Goal: Navigation & Orientation: Find specific page/section

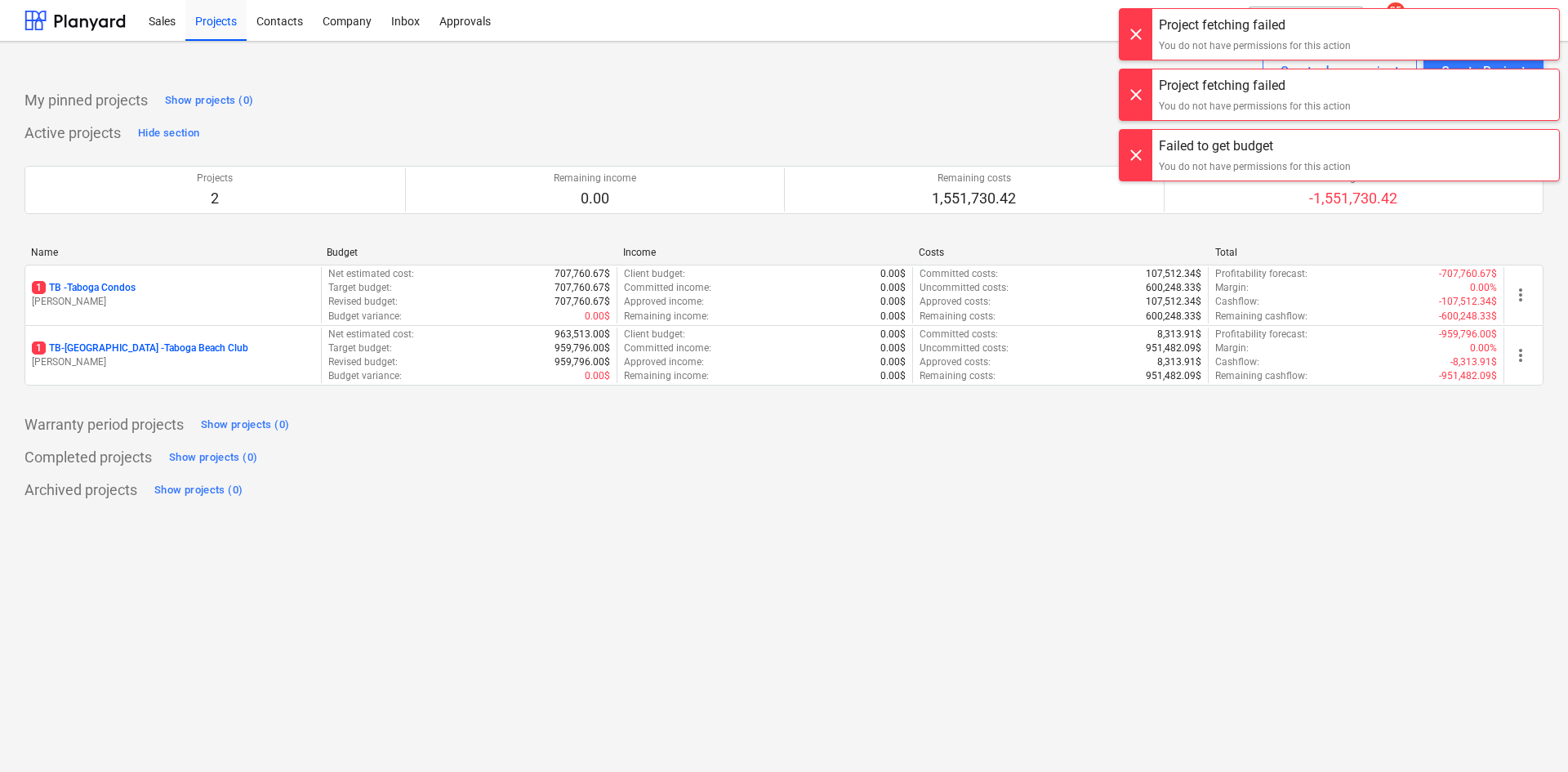
click at [1136, 37] on div at bounding box center [1135, 35] width 33 height 51
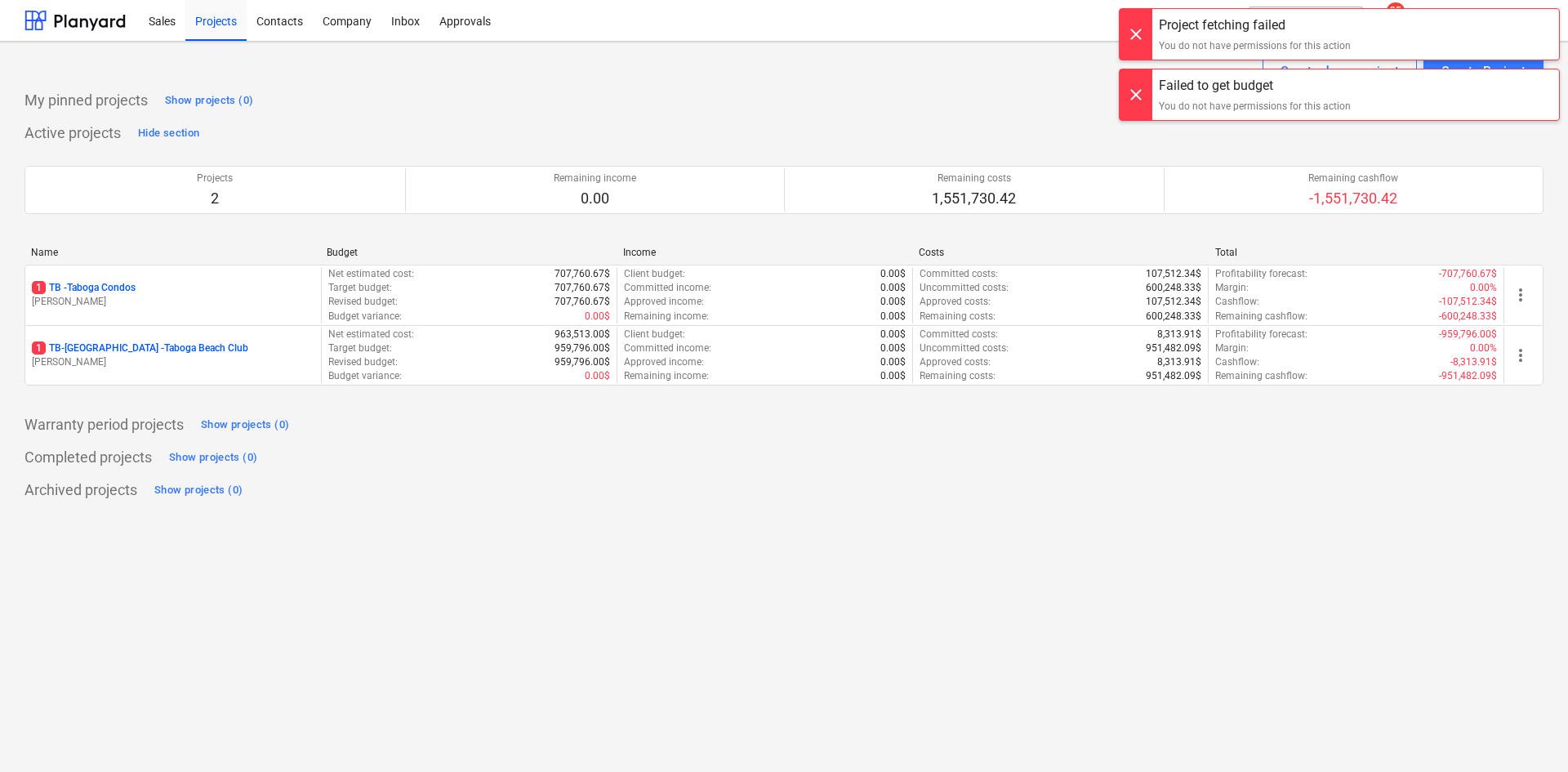
click at [1136, 37] on div at bounding box center [1135, 35] width 33 height 51
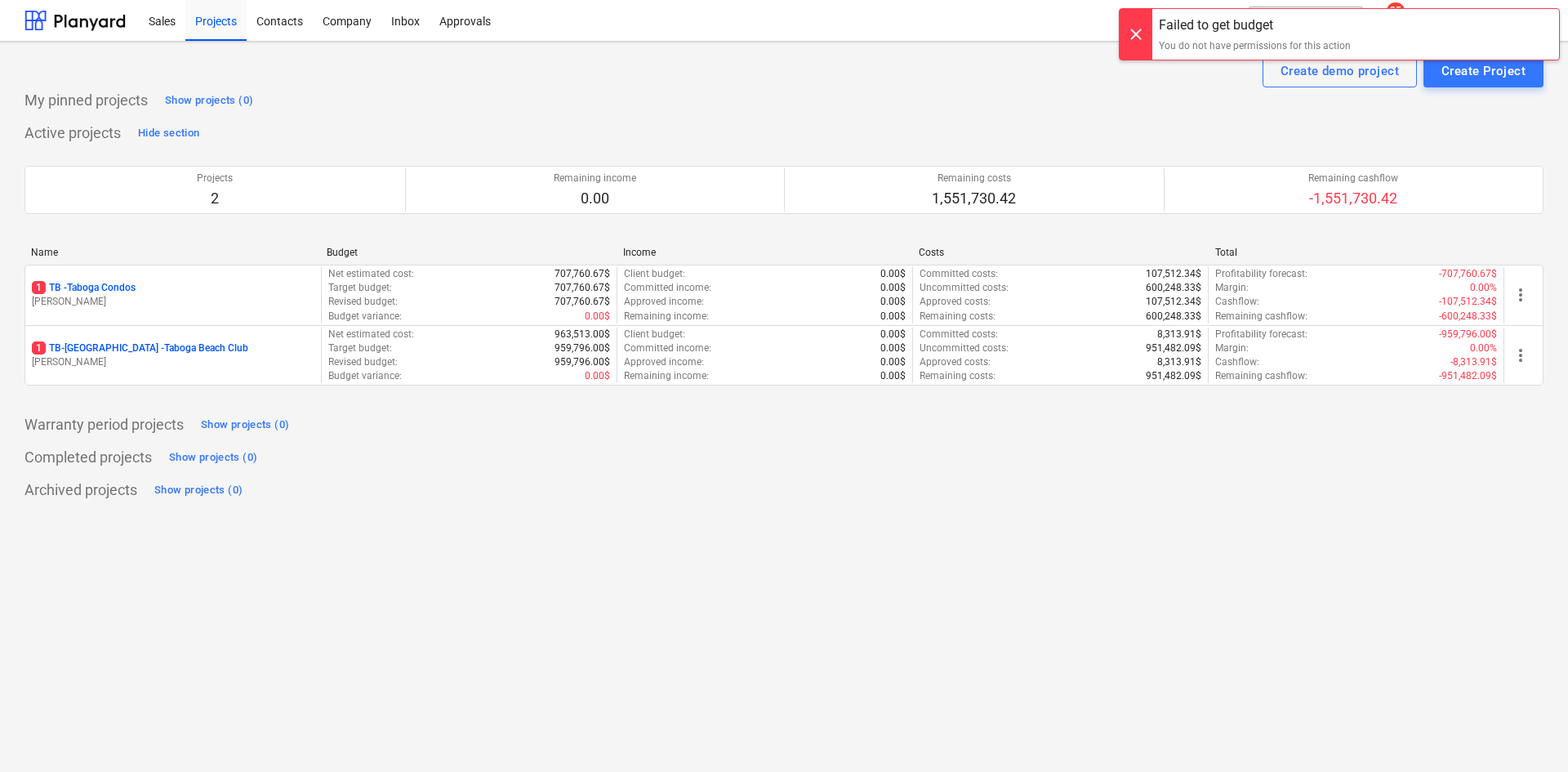
click at [1136, 37] on div at bounding box center [1135, 35] width 33 height 51
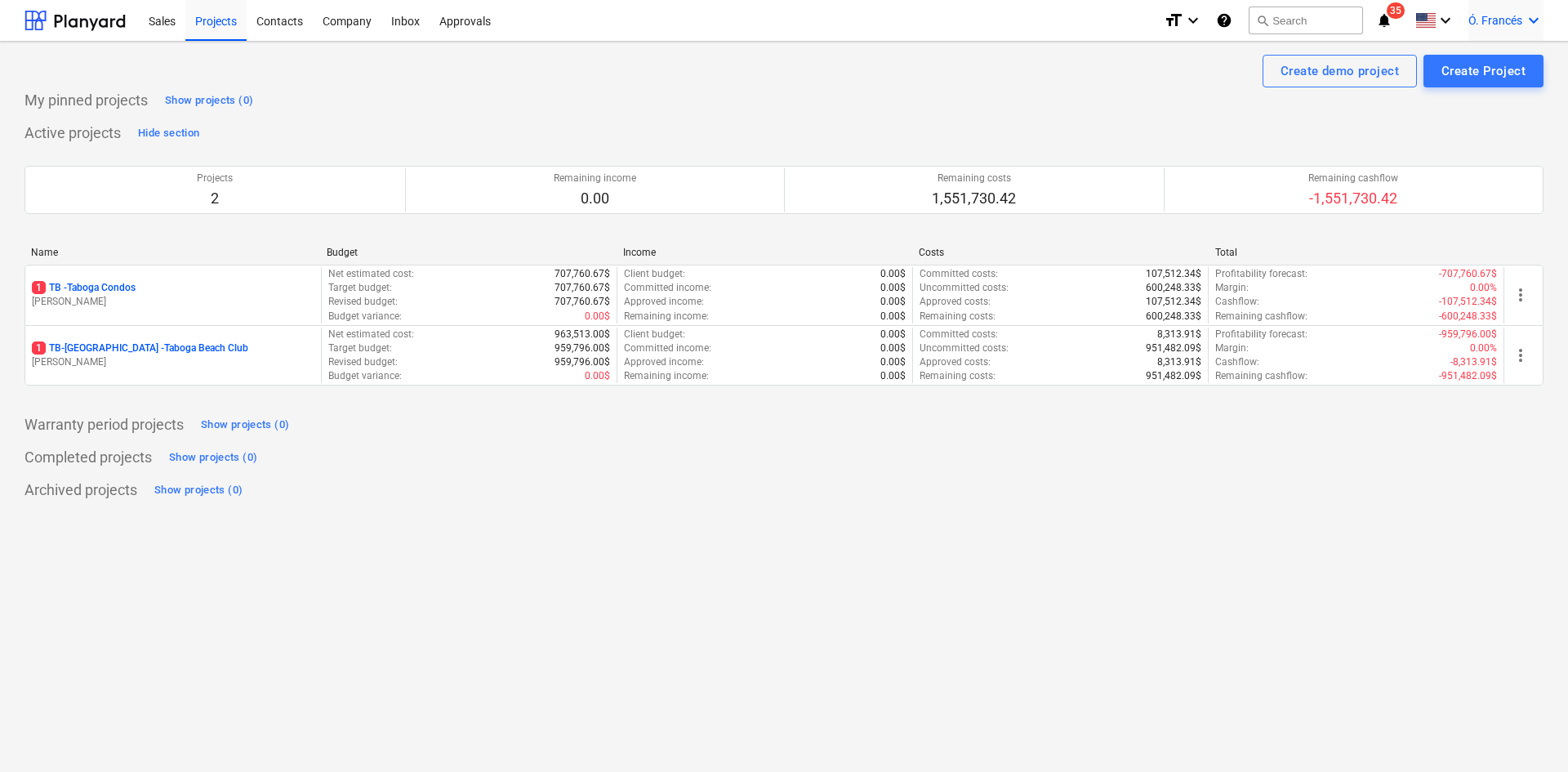
click at [1538, 25] on icon "keyboard_arrow_down" at bounding box center [1533, 20] width 19 height 19
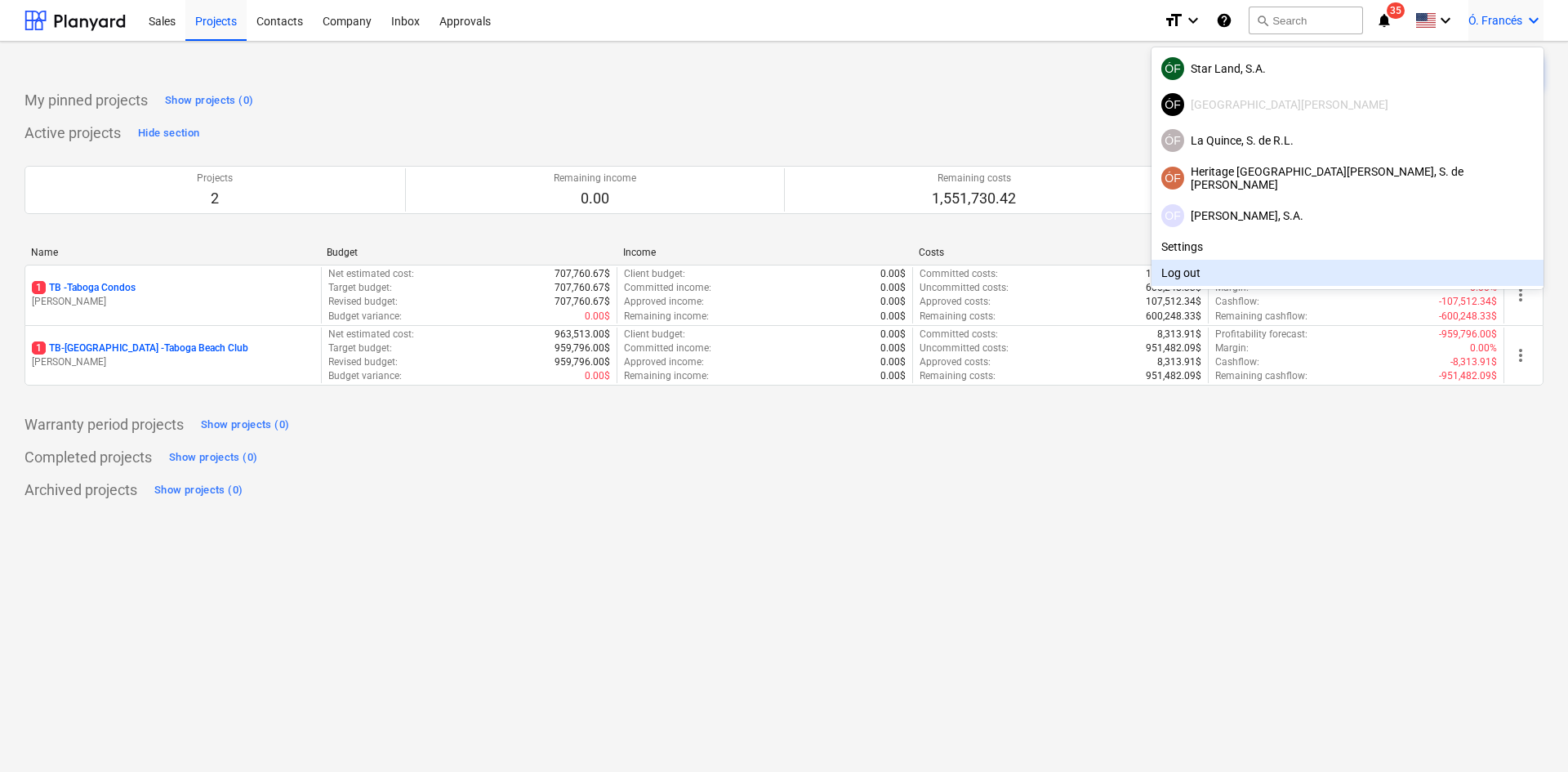
click at [1291, 496] on div at bounding box center [784, 386] width 1568 height 772
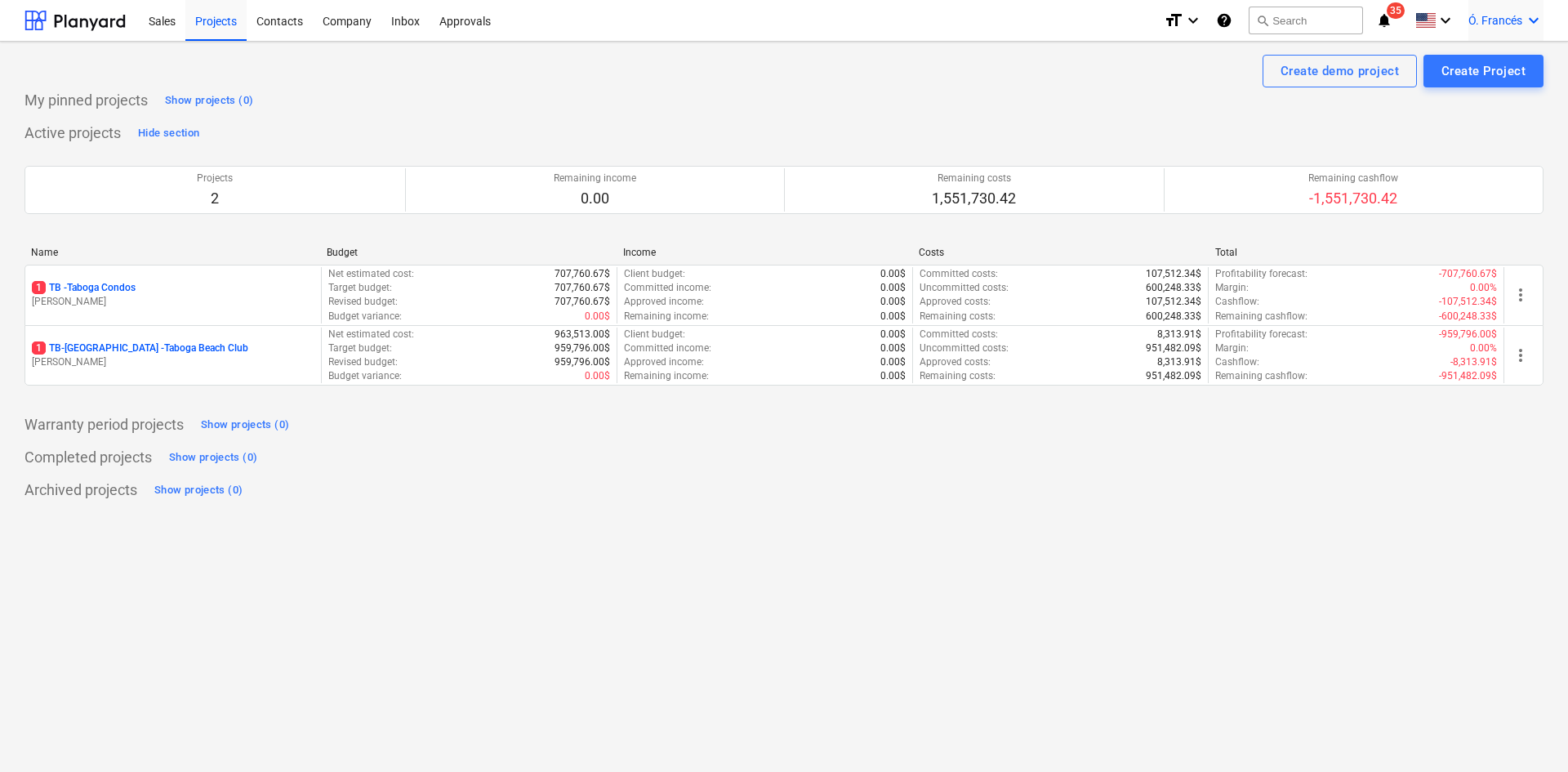
click at [1501, 13] on span "Ó. Francés" at bounding box center [1495, 19] width 54 height 13
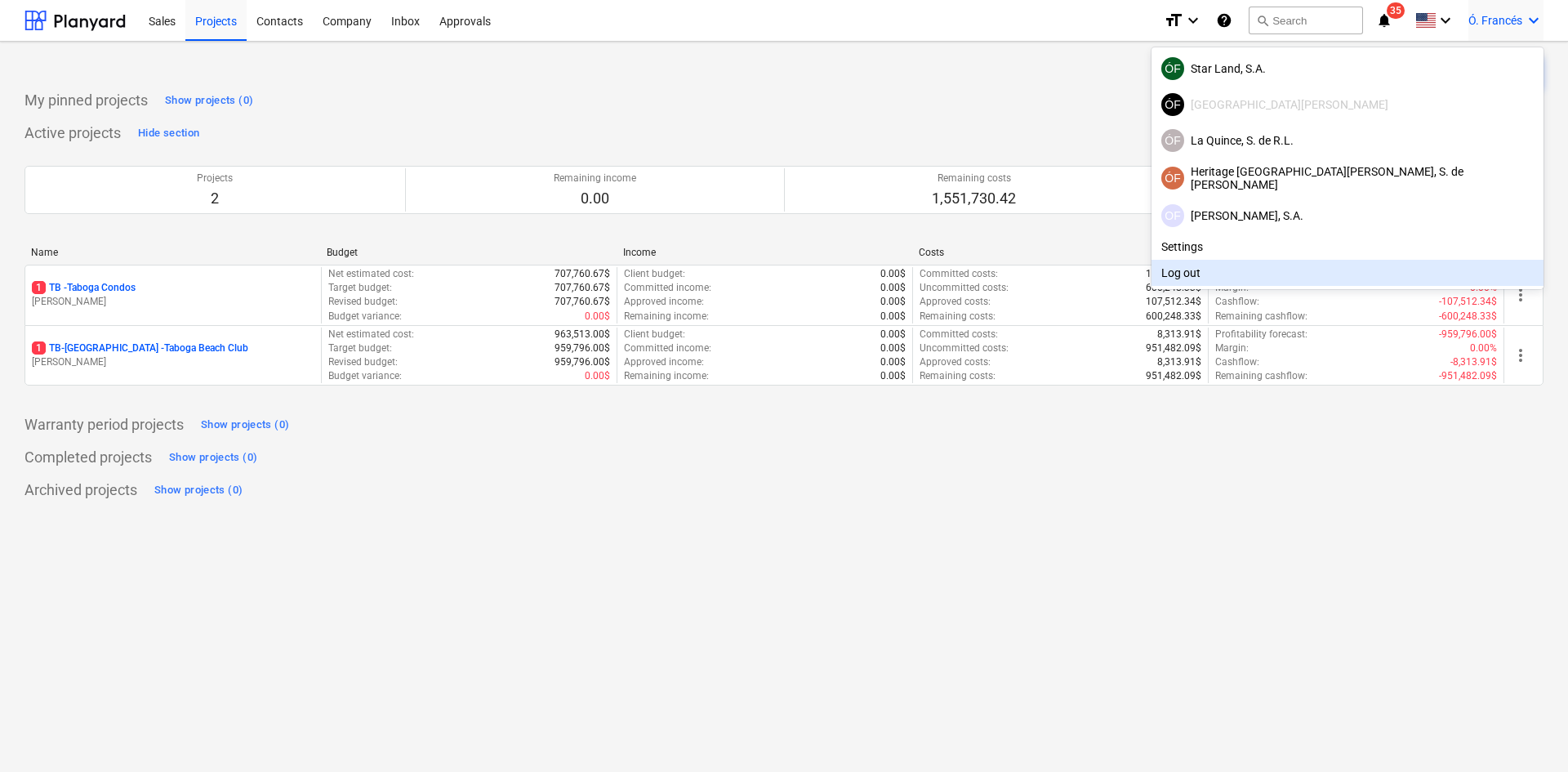
click at [82, 21] on div at bounding box center [784, 386] width 1568 height 772
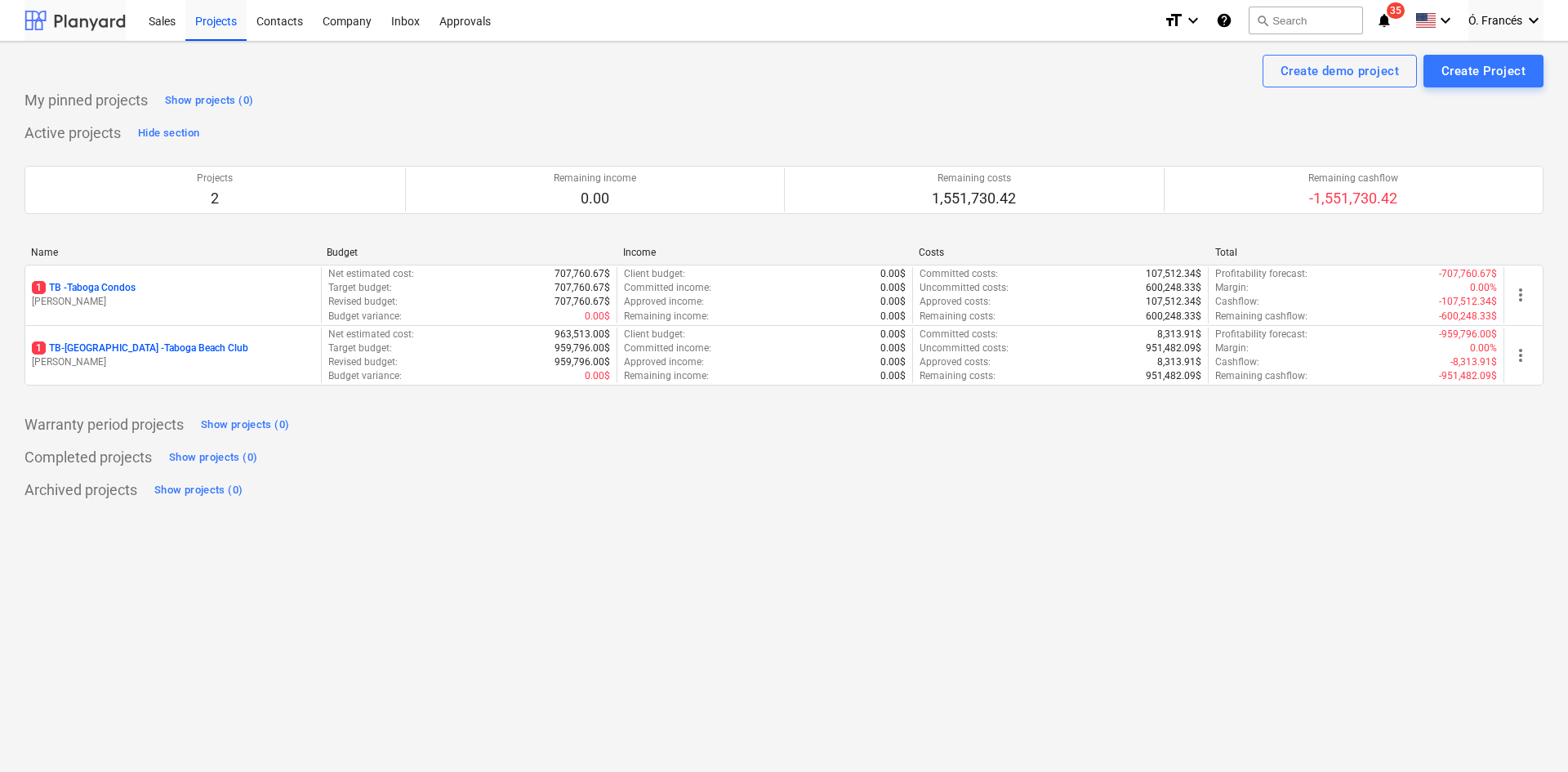
click at [82, 21] on div at bounding box center [75, 20] width 101 height 40
